Goal: Navigation & Orientation: Find specific page/section

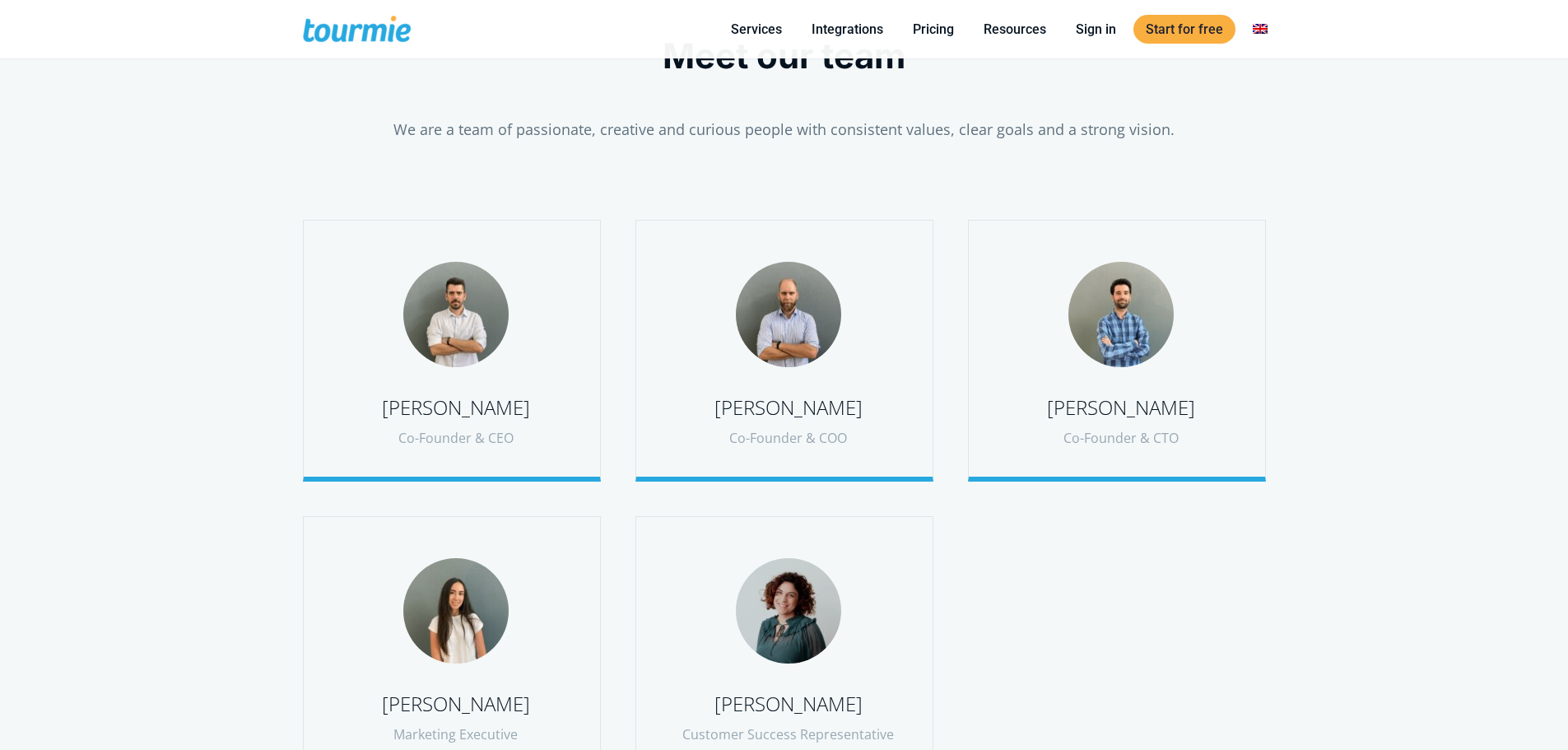
scroll to position [660, 0]
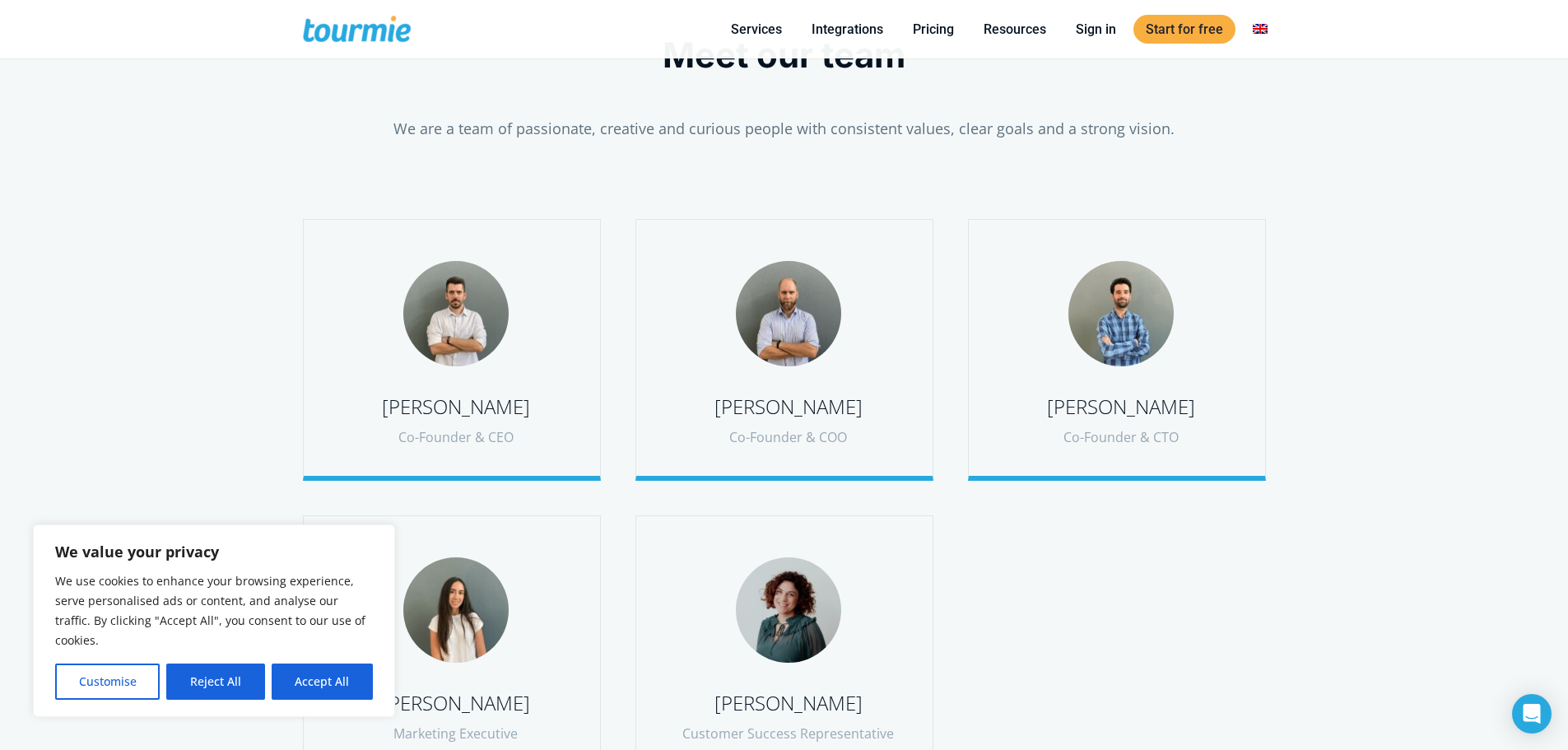
click at [473, 299] on div at bounding box center [456, 314] width 106 height 106
drag, startPoint x: 479, startPoint y: 340, endPoint x: 469, endPoint y: 371, distance: 32.6
click at [481, 348] on div at bounding box center [456, 314] width 106 height 106
click at [343, 674] on button "Accept All" at bounding box center [323, 681] width 101 height 36
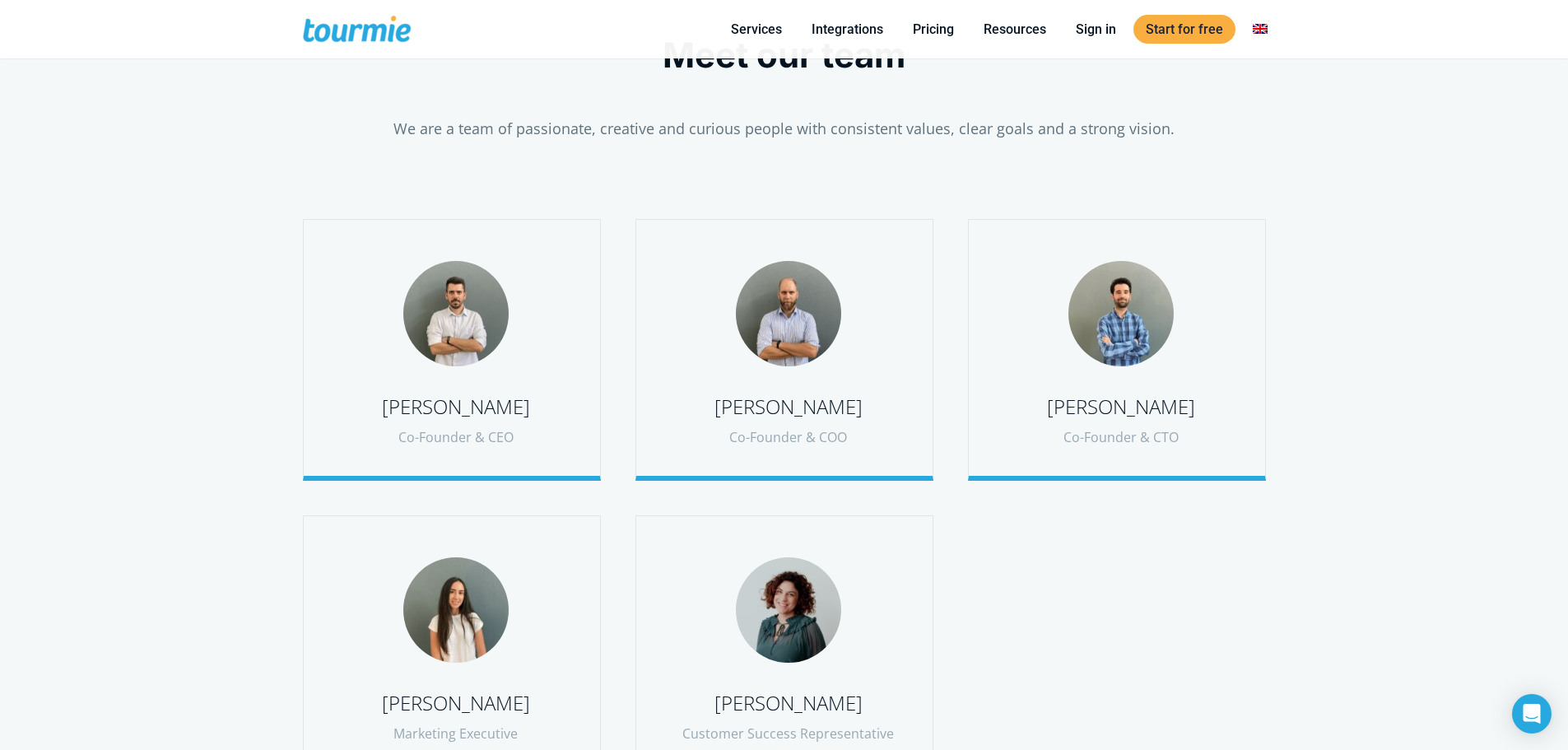
checkbox input "true"
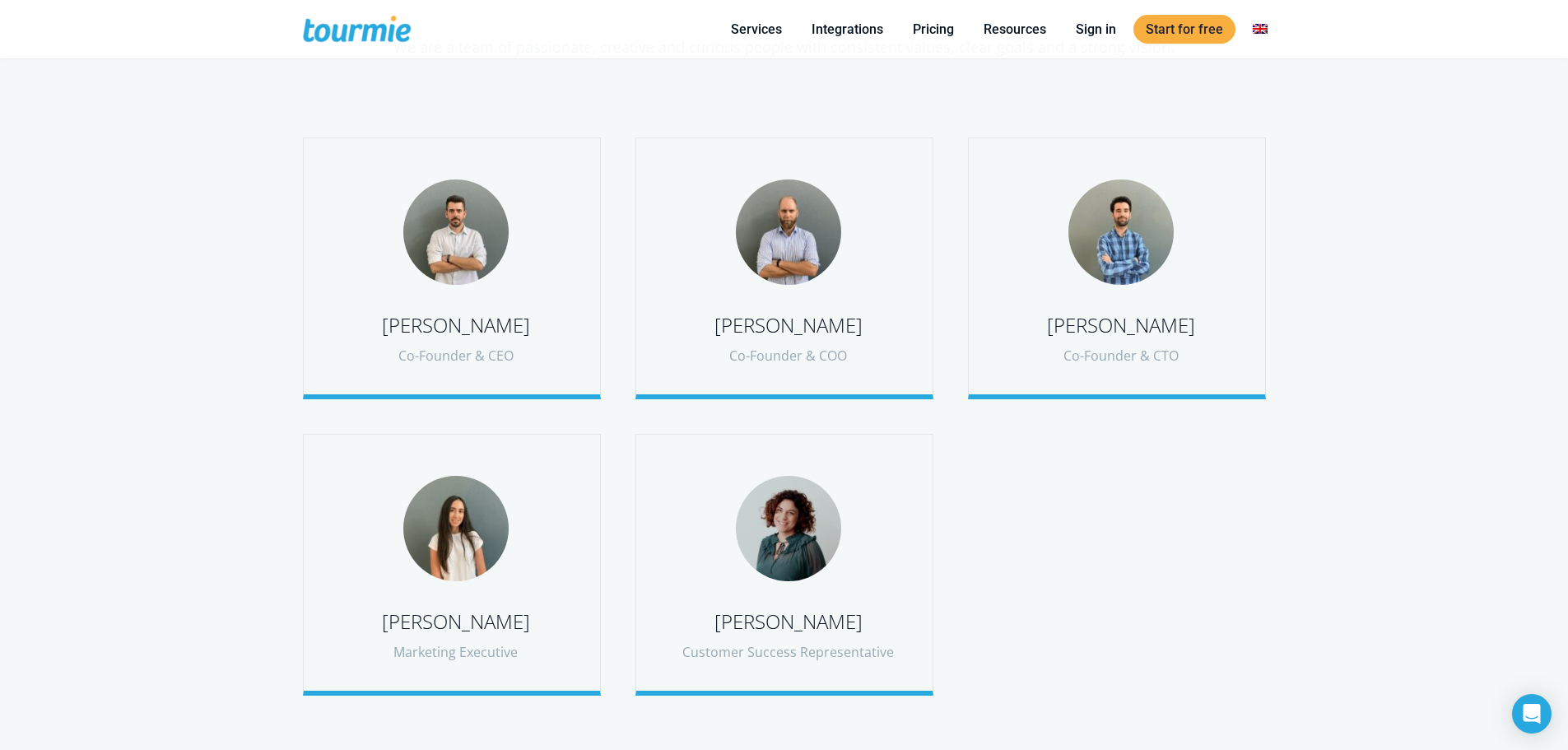
scroll to position [742, 0]
click at [477, 360] on div "Co-Founder & CEO" at bounding box center [456, 355] width 239 height 22
click at [445, 261] on div at bounding box center [456, 231] width 106 height 106
click at [435, 280] on div at bounding box center [456, 231] width 106 height 106
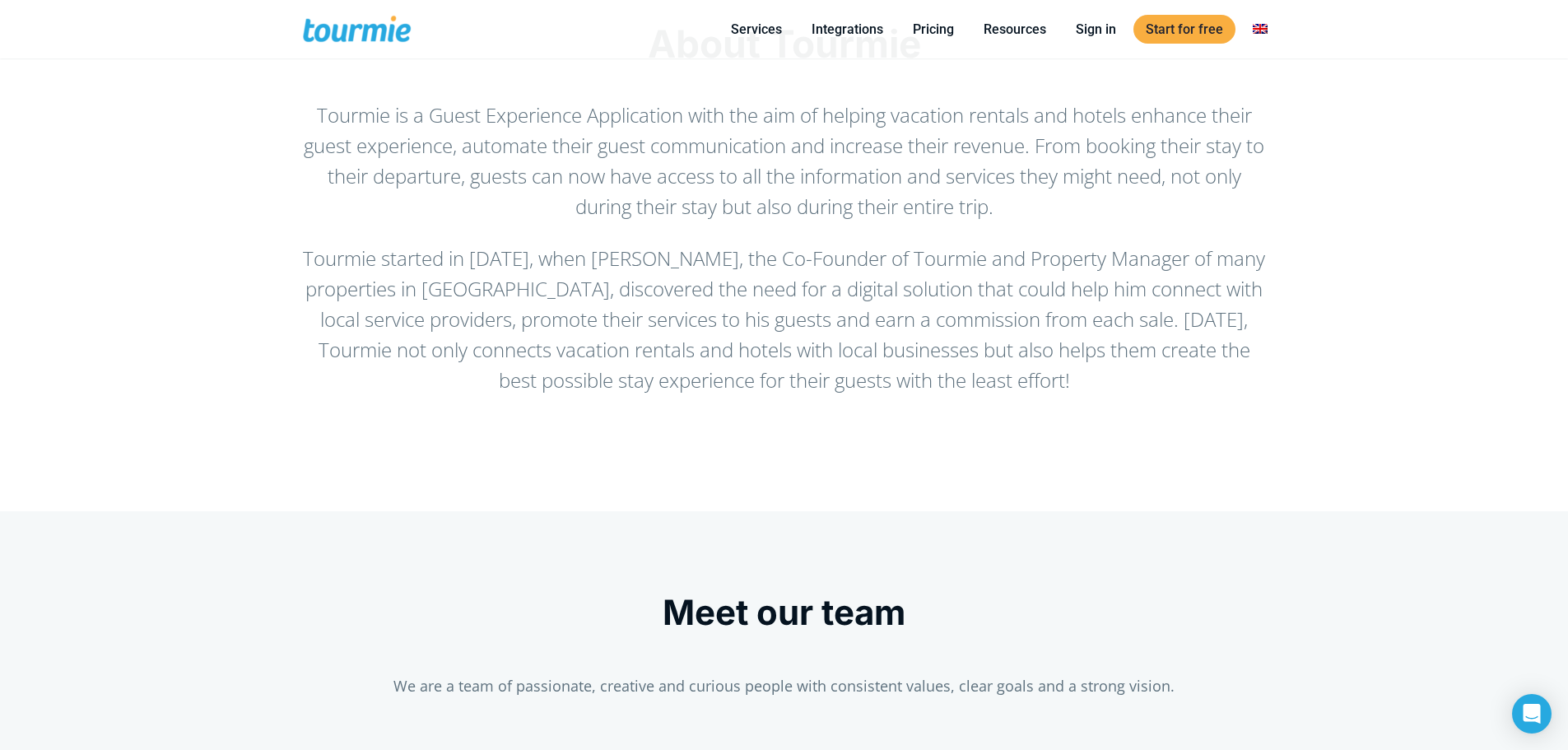
scroll to position [0, 0]
